Goal: Transaction & Acquisition: Subscribe to service/newsletter

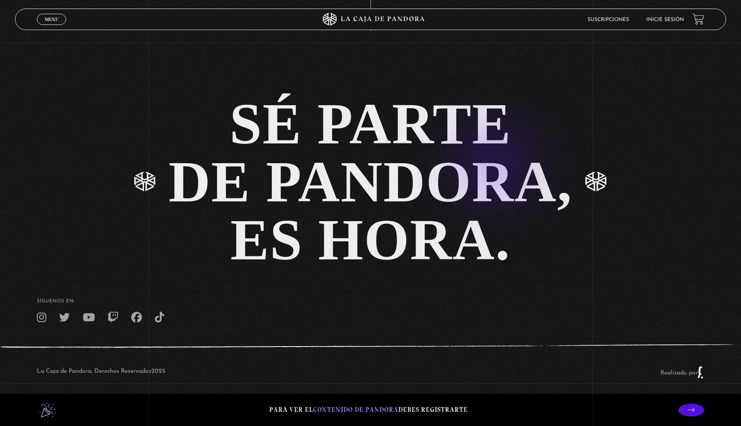
scroll to position [2156, 0]
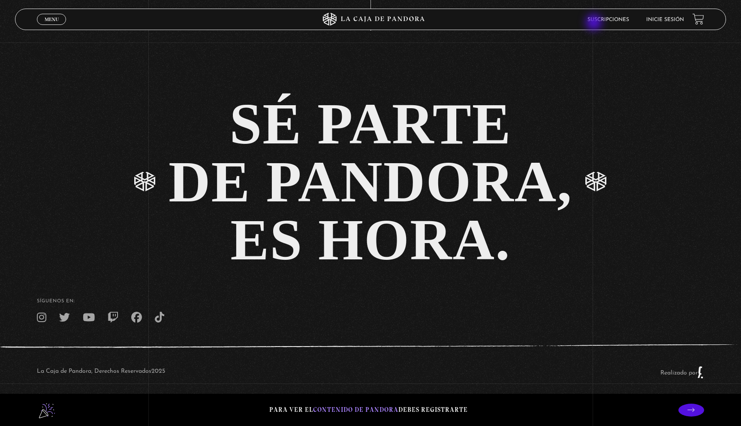
click at [595, 23] on li "Suscripciones" at bounding box center [609, 19] width 42 height 13
click at [602, 16] on li "Suscripciones" at bounding box center [609, 19] width 42 height 13
click at [603, 18] on link "Suscripciones" at bounding box center [609, 19] width 42 height 5
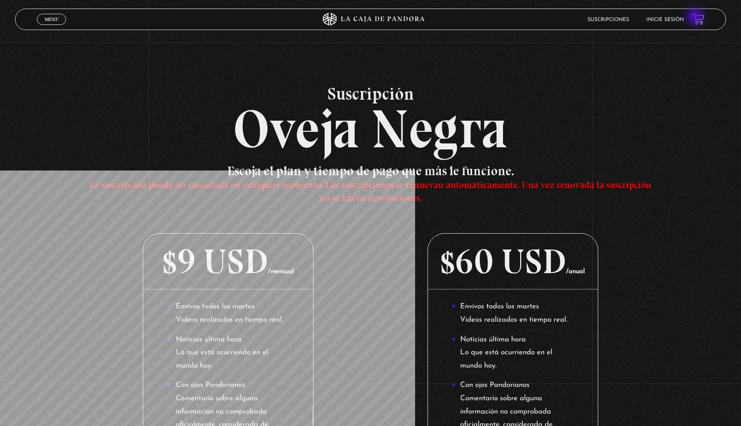
click at [696, 18] on link at bounding box center [699, 19] width 12 height 12
